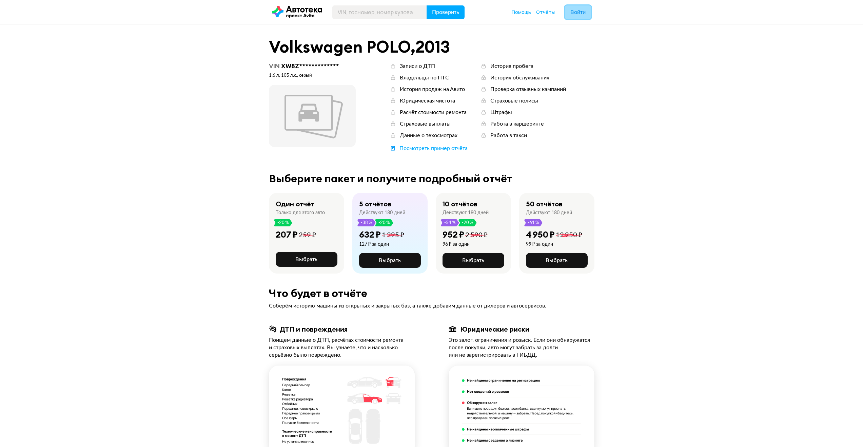
click at [580, 14] on span "Войти" at bounding box center [578, 11] width 15 height 5
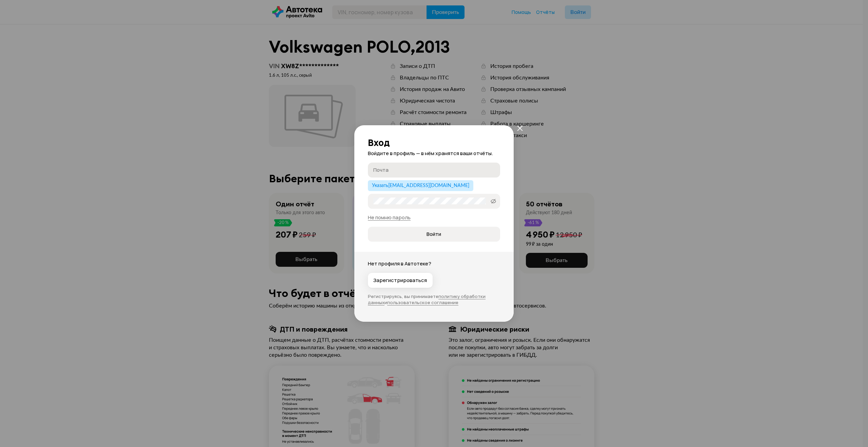
click at [414, 169] on input "Почта" at bounding box center [434, 169] width 123 height 7
click at [412, 185] on span "Указать [EMAIL_ADDRESS][DOMAIN_NAME]" at bounding box center [420, 185] width 97 height 5
type input "[EMAIL_ADDRESS][DOMAIN_NAME]"
click at [412, 197] on label "Пароль" at bounding box center [434, 201] width 132 height 15
click at [368, 227] on button "Войти" at bounding box center [434, 234] width 132 height 15
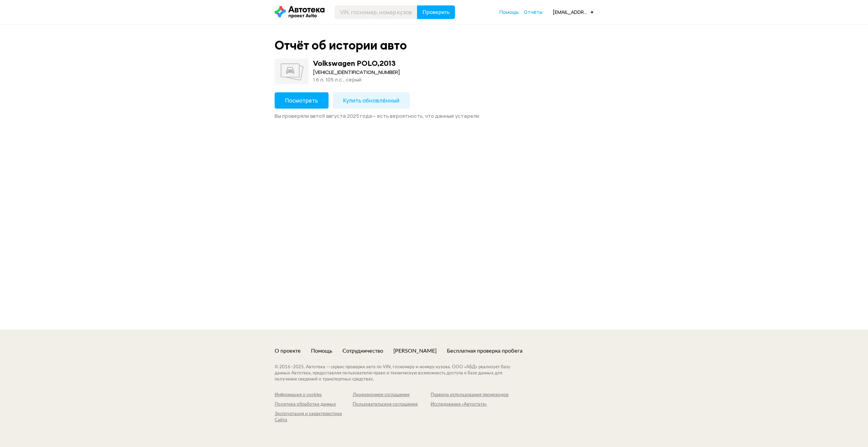
click at [312, 101] on span "Посмотреть" at bounding box center [301, 100] width 33 height 7
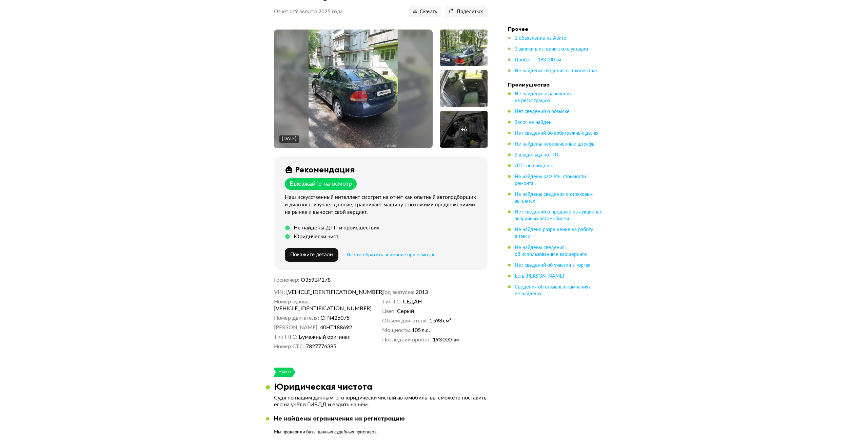
scroll to position [34, 0]
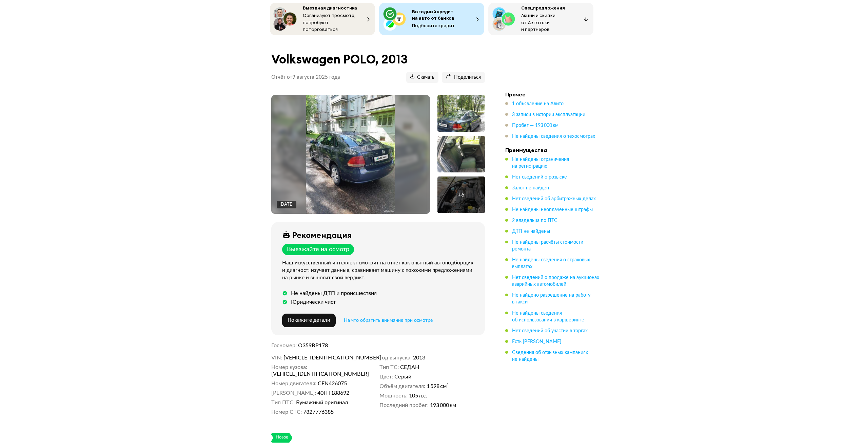
click at [358, 153] on img at bounding box center [350, 154] width 89 height 119
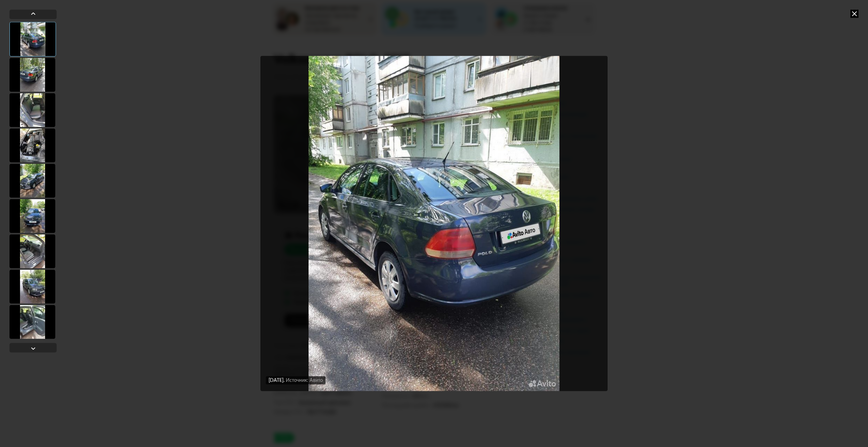
click at [35, 77] on div at bounding box center [32, 75] width 46 height 34
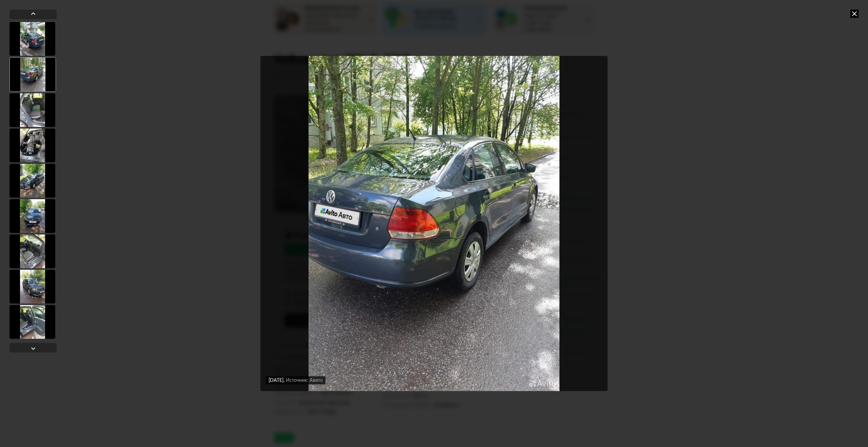
click at [36, 105] on div at bounding box center [32, 110] width 46 height 34
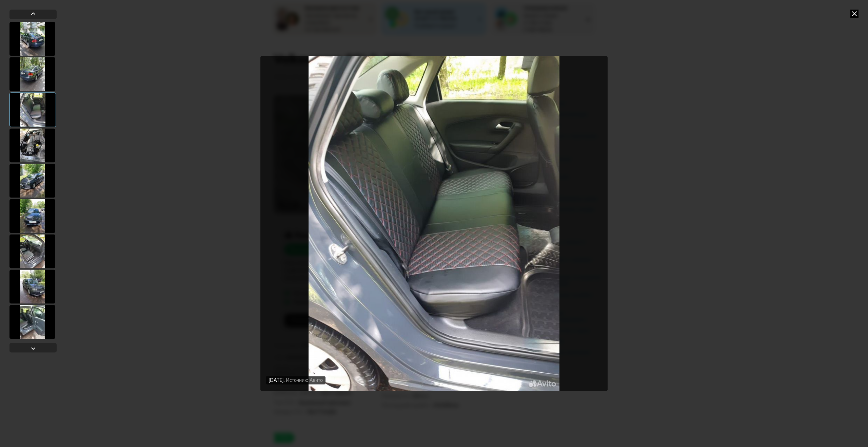
click at [40, 147] on div at bounding box center [32, 145] width 46 height 34
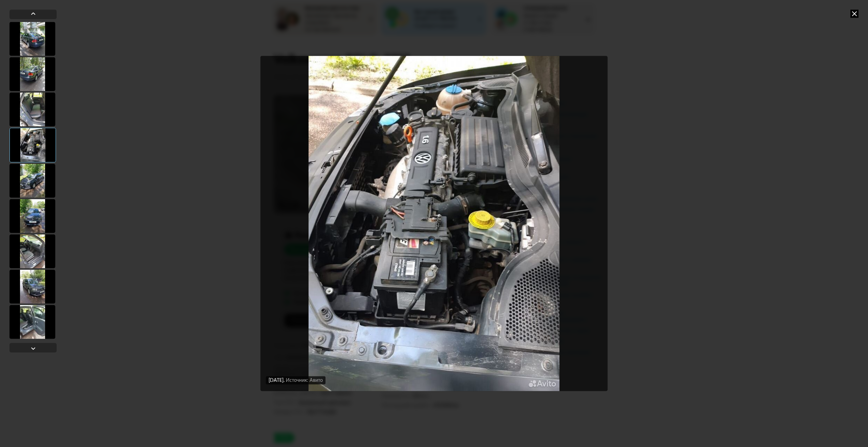
click at [36, 182] on div at bounding box center [32, 181] width 46 height 34
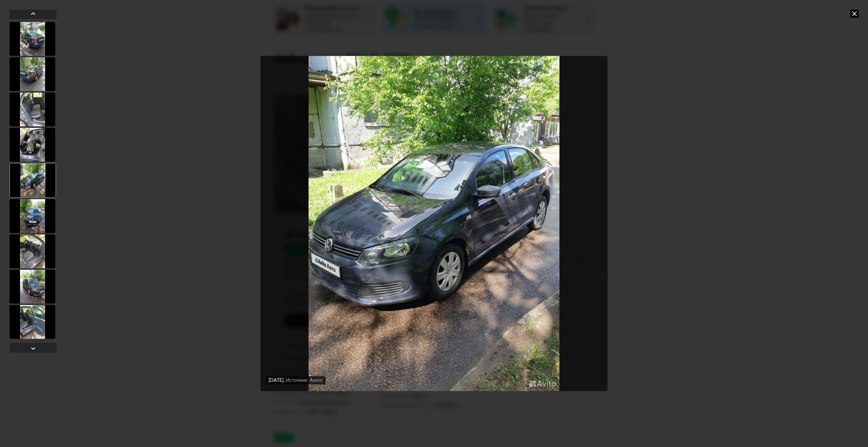
click at [37, 214] on div at bounding box center [32, 216] width 46 height 34
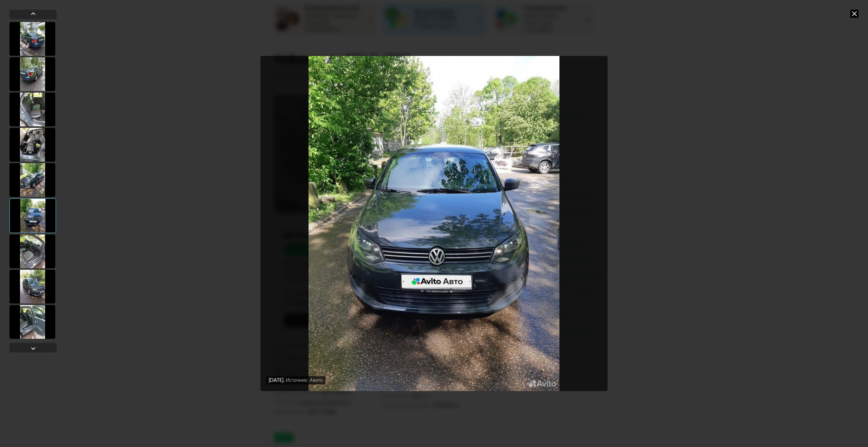
click at [37, 235] on div at bounding box center [32, 251] width 46 height 34
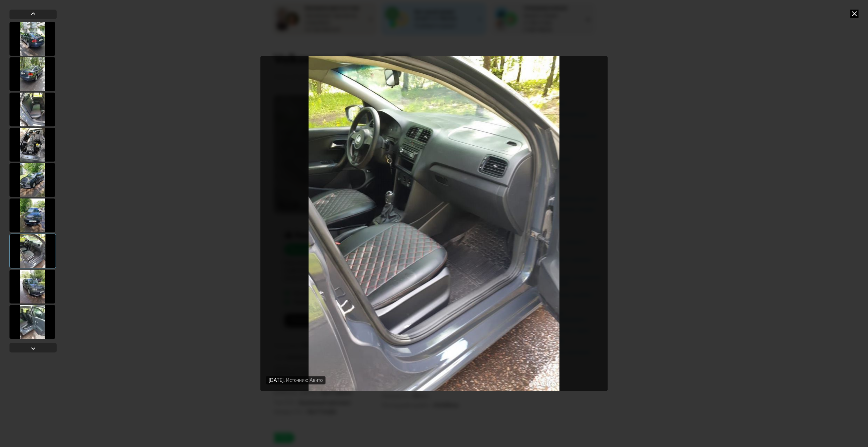
click at [42, 262] on div at bounding box center [32, 250] width 46 height 35
click at [41, 276] on div at bounding box center [32, 286] width 46 height 34
click at [39, 287] on div at bounding box center [32, 286] width 46 height 34
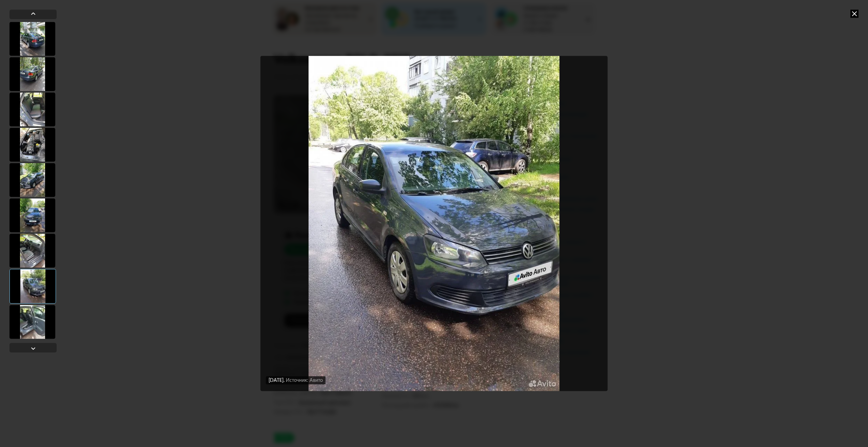
click at [32, 320] on div at bounding box center [32, 322] width 46 height 34
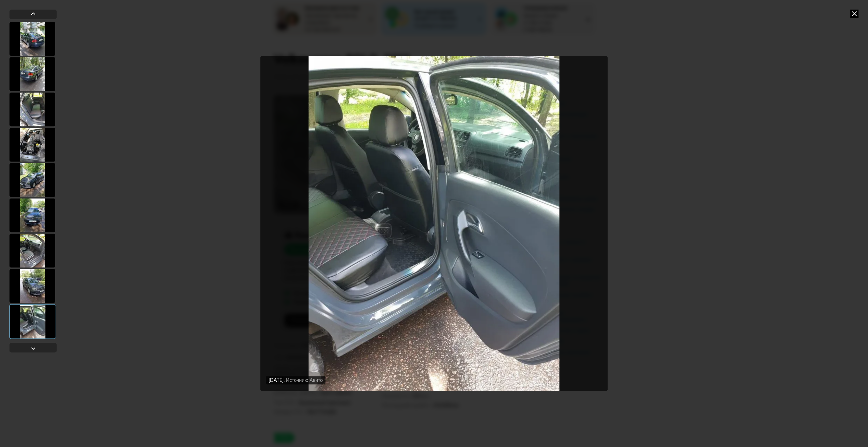
click at [855, 13] on icon at bounding box center [855, 13] width 8 height 8
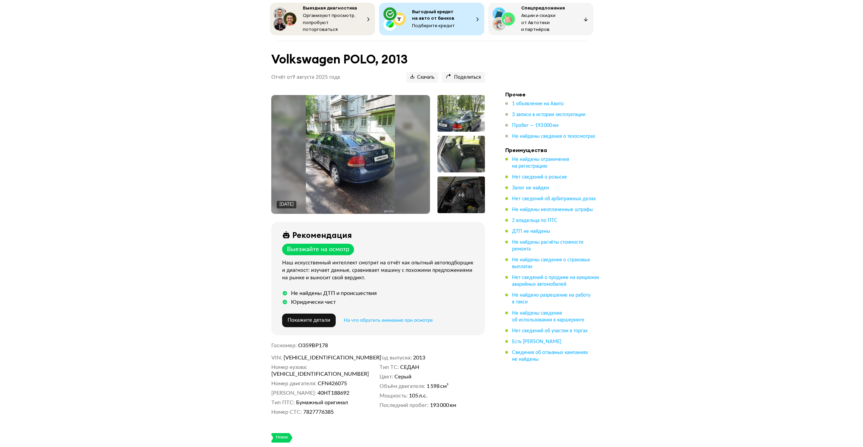
click at [407, 151] on div "[DATE]" at bounding box center [350, 154] width 159 height 119
click at [380, 159] on img at bounding box center [350, 154] width 89 height 119
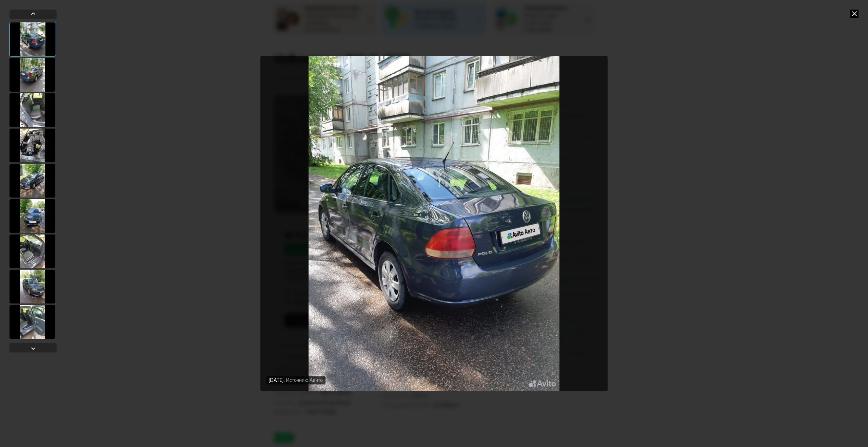
click at [584, 207] on img "Go to Slide 1" at bounding box center [434, 223] width 347 height 335
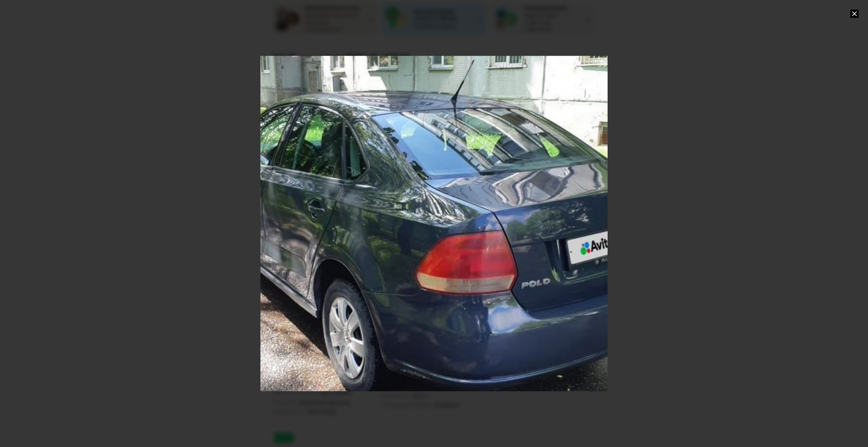
click at [584, 207] on div "Go to Slide 1" at bounding box center [434, 223] width 695 height 670
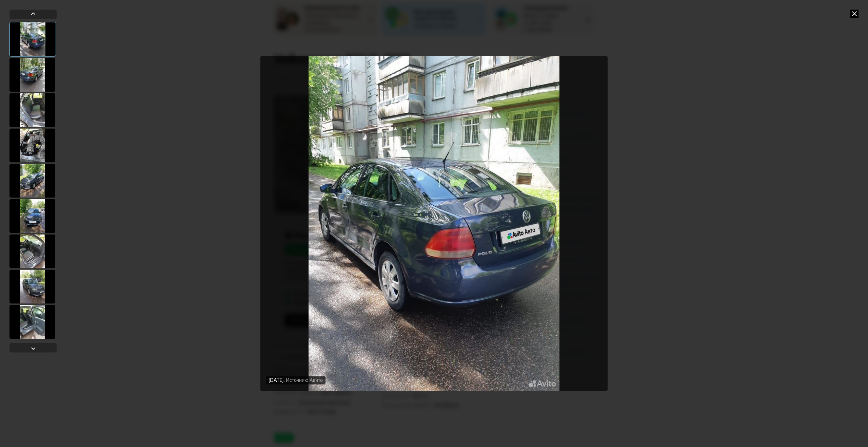
click at [584, 207] on img "Go to Slide 1" at bounding box center [434, 223] width 347 height 335
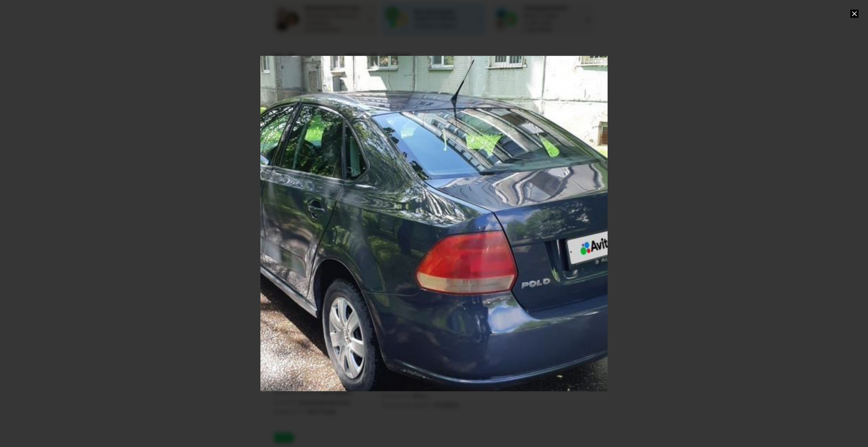
click at [584, 207] on div "Go to Slide 1" at bounding box center [434, 223] width 695 height 670
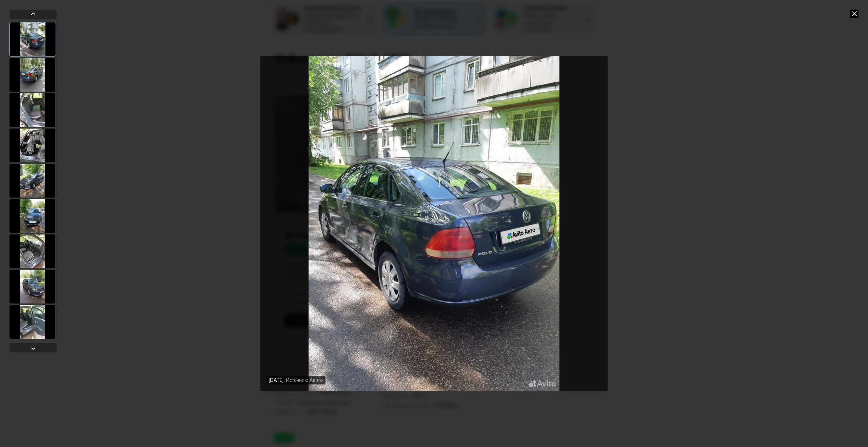
click at [29, 71] on div at bounding box center [32, 75] width 46 height 34
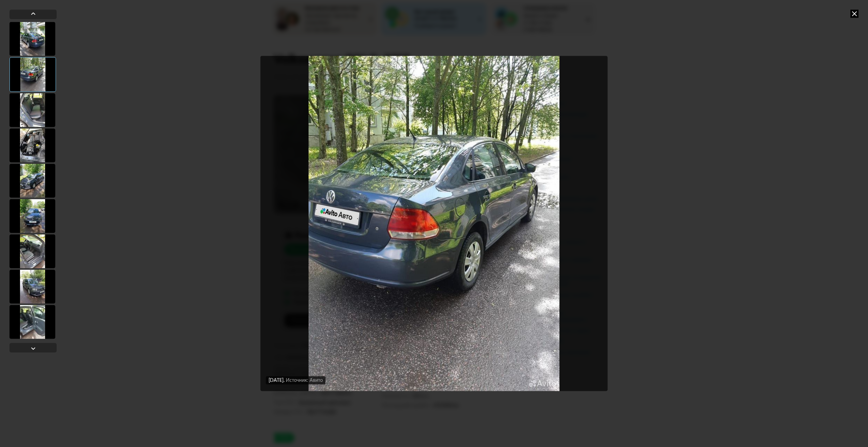
click at [37, 109] on div at bounding box center [32, 110] width 46 height 34
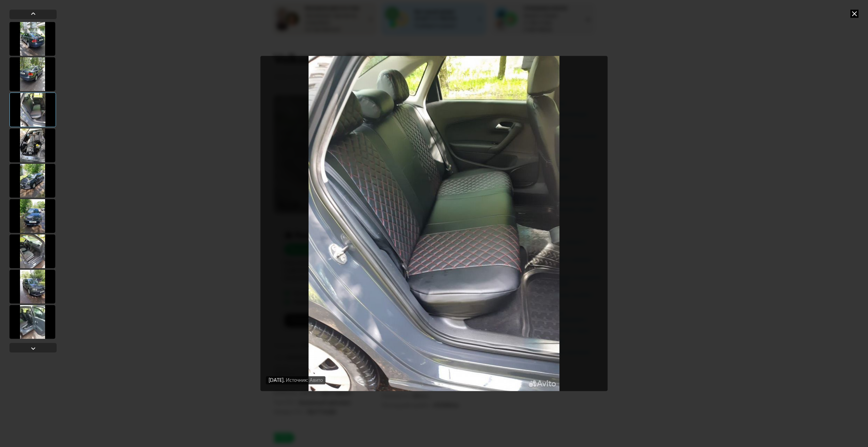
click at [33, 140] on div at bounding box center [32, 145] width 46 height 34
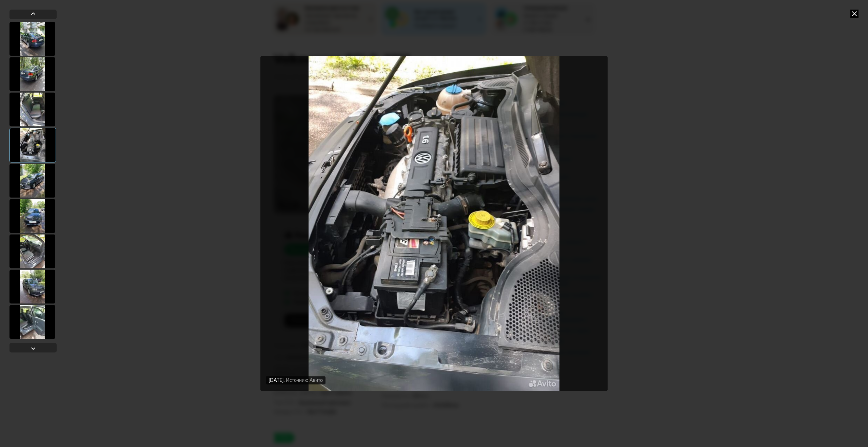
click at [37, 184] on div at bounding box center [32, 181] width 46 height 34
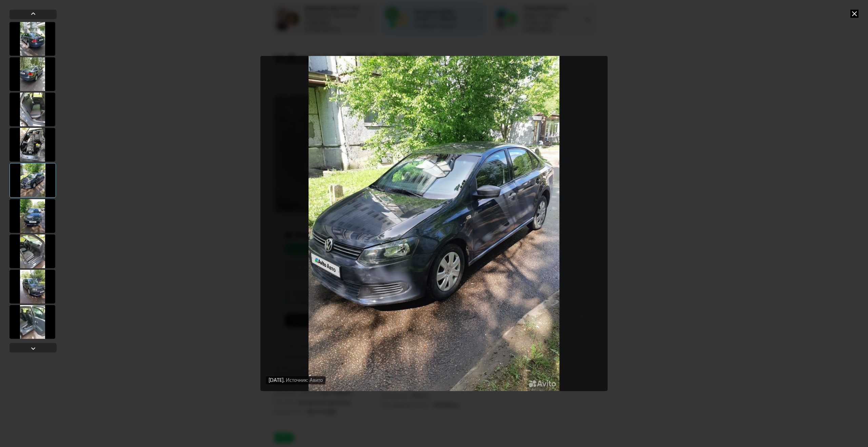
click at [32, 217] on div at bounding box center [32, 216] width 46 height 34
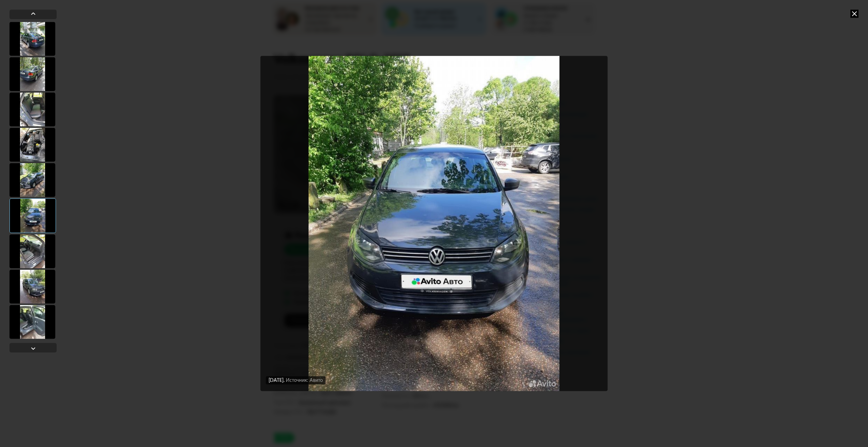
click at [34, 253] on div at bounding box center [32, 251] width 46 height 34
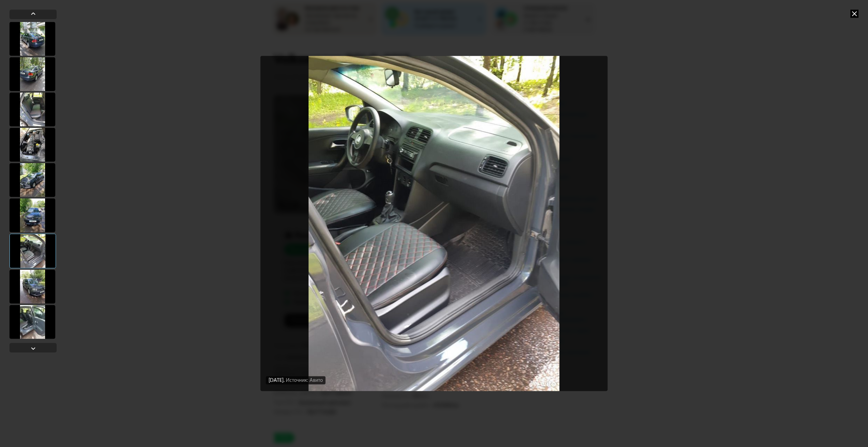
click at [36, 288] on div at bounding box center [32, 286] width 46 height 34
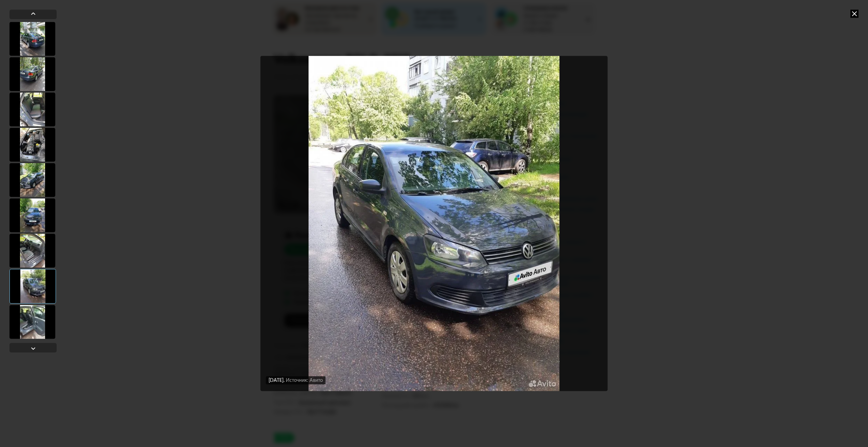
click at [24, 323] on div at bounding box center [32, 322] width 46 height 34
